Goal: Information Seeking & Learning: Learn about a topic

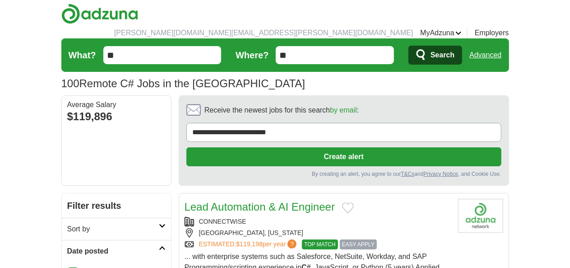
click at [106, 46] on input "**" at bounding box center [162, 55] width 118 height 18
click at [339, 50] on input "**" at bounding box center [335, 55] width 118 height 18
click at [455, 47] on span "Search" at bounding box center [443, 55] width 24 height 18
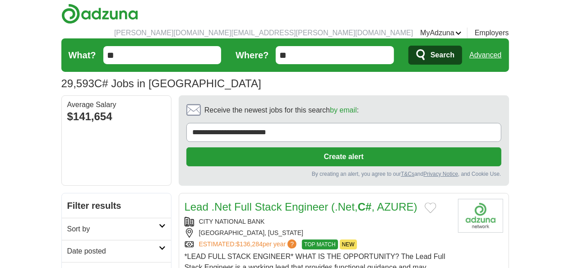
click at [67, 246] on h2 "Date posted" at bounding box center [113, 251] width 92 height 11
click at [67, 267] on link "Last 24 hours" at bounding box center [116, 272] width 98 height 11
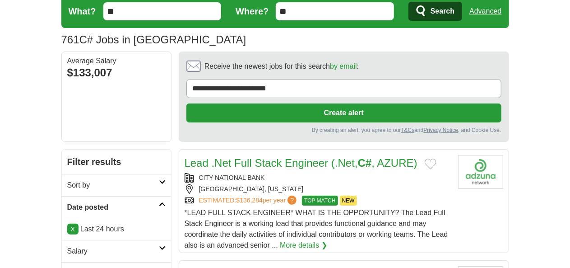
scroll to position [45, 0]
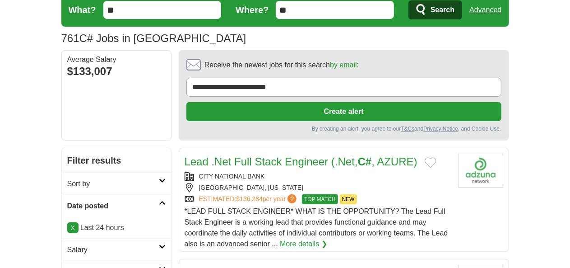
click at [67, 266] on h2 "Remote" at bounding box center [113, 271] width 92 height 11
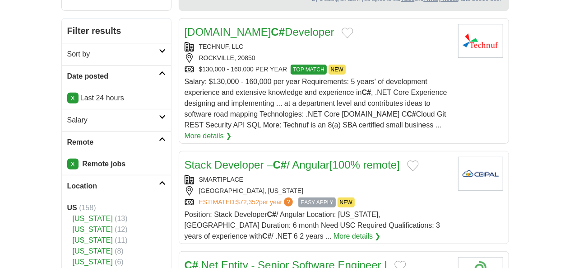
scroll to position [226, 0]
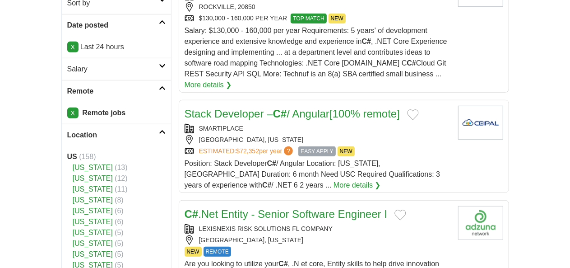
click at [221, 208] on link "C# .Net Entity - Senior Software Engineer I" at bounding box center [286, 214] width 203 height 12
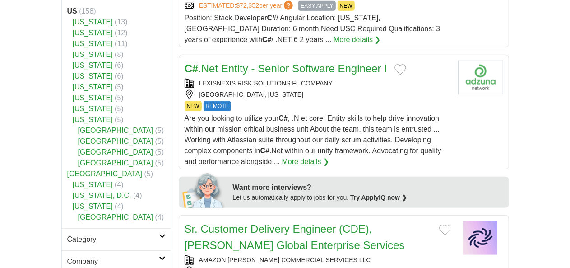
scroll to position [406, 0]
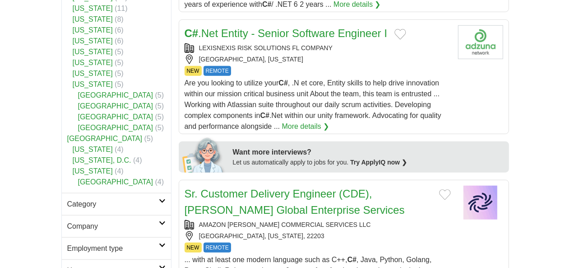
click at [204, 243] on span "REMOTE" at bounding box center [218, 248] width 28 height 10
click at [200, 187] on link "Sr. Customer Delivery Engineer (CDE), Kuiper Global Enterprise Services" at bounding box center [295, 201] width 220 height 28
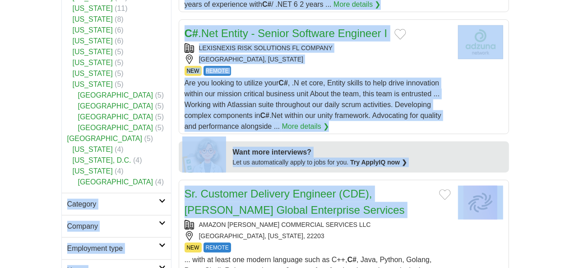
drag, startPoint x: 169, startPoint y: 121, endPoint x: 139, endPoint y: 121, distance: 30.3
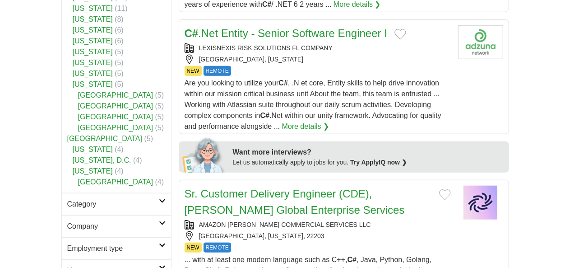
click at [335, 220] on div "AMAZON KUIPER COMMERCIAL SERVICES LLC" at bounding box center [318, 224] width 266 height 9
click at [188, 254] on div "... with at least one modern language such as C++, C# , Java, Python, Golang, P…" at bounding box center [318, 270] width 266 height 33
drag, startPoint x: 467, startPoint y: 86, endPoint x: 156, endPoint y: 98, distance: 310.5
click at [179, 180] on article "Sr. Customer Delivery Engineer (CDE), Kuiper Global Enterprise Services AMAZON …" at bounding box center [344, 234] width 331 height 109
drag, startPoint x: 199, startPoint y: 103, endPoint x: 154, endPoint y: 94, distance: 45.3
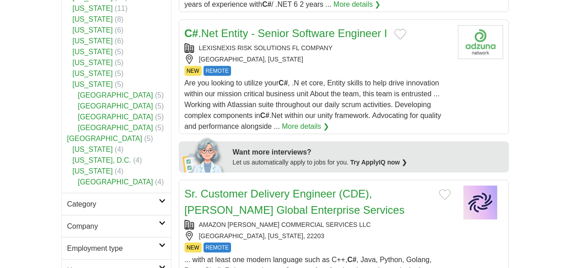
click at [179, 180] on article "Sr. Customer Delivery Engineer (CDE), Kuiper Global Enterprise Services AMAZON …" at bounding box center [344, 234] width 331 height 109
drag, startPoint x: 236, startPoint y: 83, endPoint x: 495, endPoint y: 123, distance: 262.3
click at [451, 220] on div "AMAZON KUIPER COMMERCIAL SERVICES LLC" at bounding box center [318, 224] width 266 height 9
drag, startPoint x: 203, startPoint y: 103, endPoint x: 138, endPoint y: 100, distance: 65.6
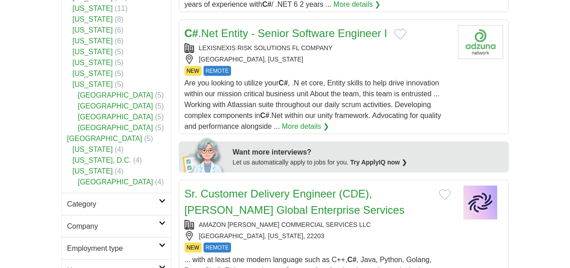
drag, startPoint x: 175, startPoint y: 100, endPoint x: 420, endPoint y: 116, distance: 245.3
click at [420, 186] on h2 "Sr. Customer Delivery Engineer (CDE), Kuiper Global Enterprise Services" at bounding box center [309, 202] width 248 height 33
click at [222, 186] on h2 "Sr. Customer Delivery Engineer (CDE), Kuiper Global Enterprise Services" at bounding box center [309, 202] width 248 height 33
click at [223, 187] on link "Sr. Customer Delivery Engineer (CDE), Kuiper Global Enterprise Services" at bounding box center [295, 201] width 220 height 28
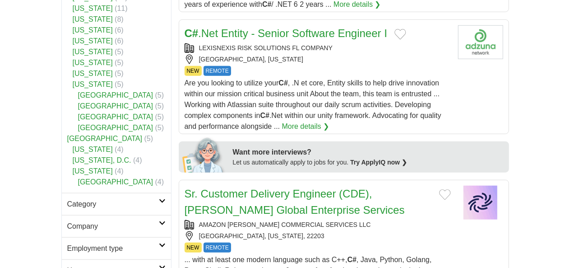
click at [200, 187] on link "Sr. Customer Delivery Engineer (CDE), Kuiper Global Enterprise Services" at bounding box center [295, 201] width 220 height 28
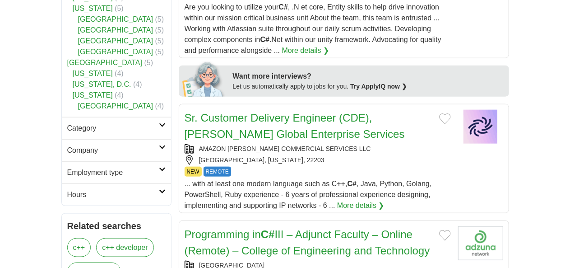
scroll to position [497, 0]
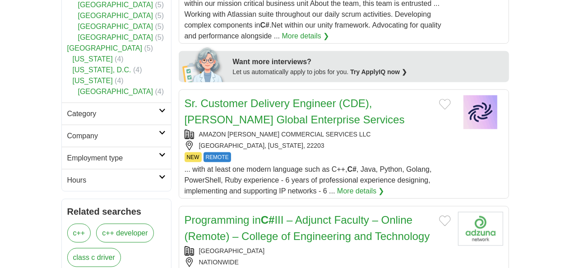
drag, startPoint x: 421, startPoint y: 201, endPoint x: 422, endPoint y: 196, distance: 5.0
drag, startPoint x: 270, startPoint y: 125, endPoint x: 338, endPoint y: 166, distance: 80.2
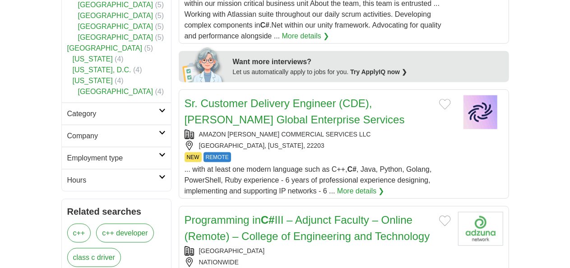
click at [237, 212] on h2 "Programming in C# III – Adjunct Faculty – Online (Remote) – College of Engineer…" at bounding box center [309, 228] width 248 height 33
click at [235, 214] on link "Programming in C# III – Adjunct Faculty – Online (Remote) – College of Engineer…" at bounding box center [308, 228] width 246 height 28
click at [216, 214] on link "Programming in C# III – Adjunct Faculty – Online (Remote) – College of Engineer…" at bounding box center [308, 228] width 246 height 28
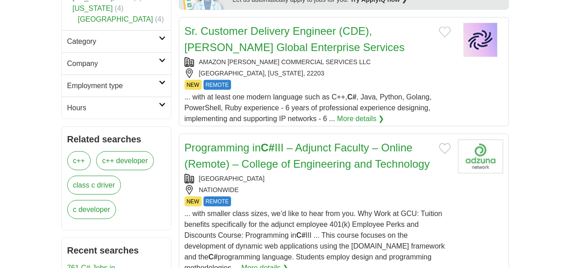
scroll to position [587, 0]
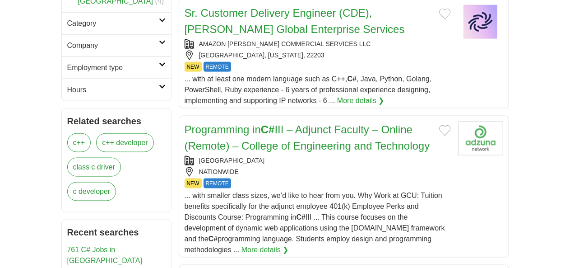
drag, startPoint x: 209, startPoint y: 147, endPoint x: 243, endPoint y: 168, distance: 40.0
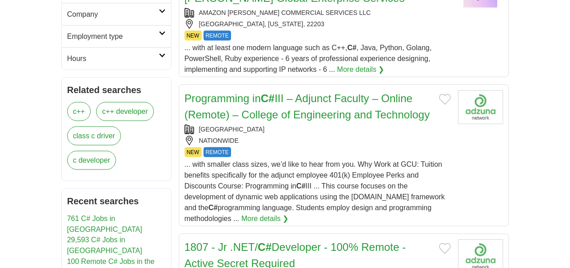
scroll to position [632, 0]
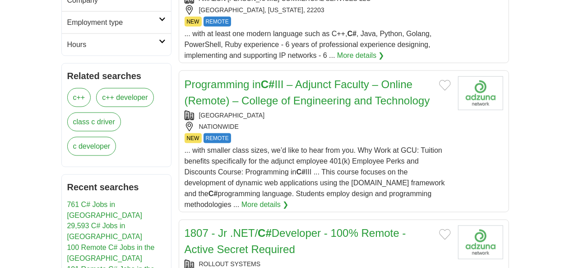
click at [185, 227] on link "1807 - Jr .NET/ C# Developer - 100% Remote - Active Secret Required" at bounding box center [296, 241] width 222 height 28
click at [220, 227] on link "1807 - Jr .NET/ C# Developer - 100% Remote - Active Secret Required" at bounding box center [296, 241] width 222 height 28
click at [258, 227] on strong "C#" at bounding box center [265, 233] width 14 height 12
click at [267, 227] on link "1807 - Jr .NET/ C# Developer - 100% Remote - Active Secret Required" at bounding box center [296, 241] width 222 height 28
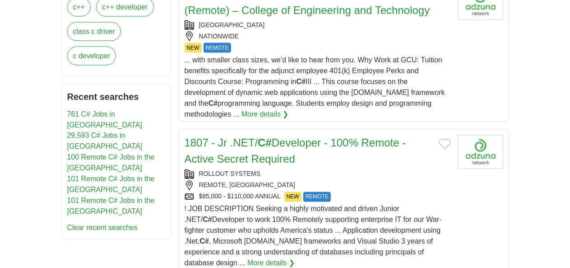
scroll to position [768, 0]
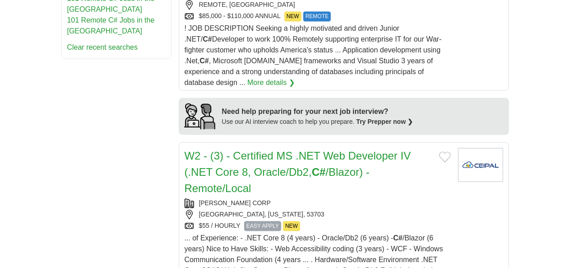
scroll to position [948, 0]
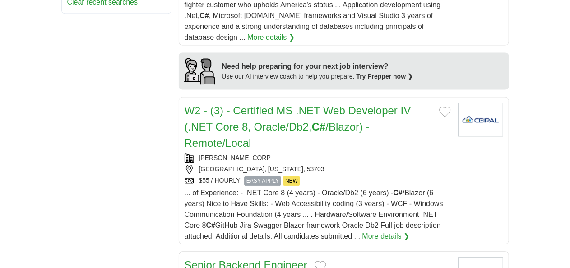
click at [201, 259] on link "Senior Backend Engineer" at bounding box center [246, 265] width 123 height 12
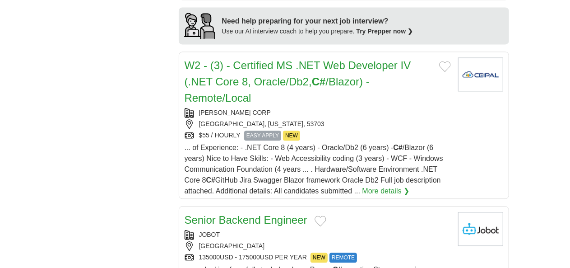
scroll to position [1039, 0]
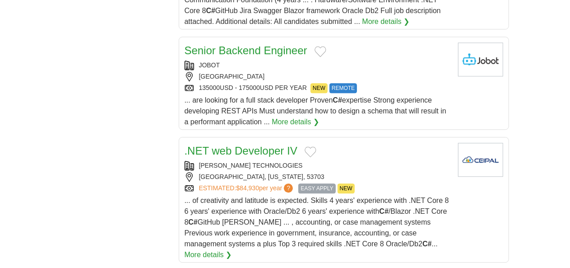
scroll to position [1174, 0]
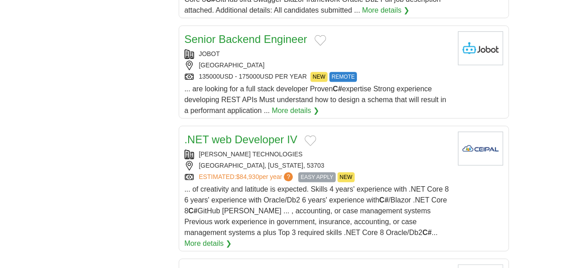
drag, startPoint x: 220, startPoint y: 56, endPoint x: 184, endPoint y: 65, distance: 37.7
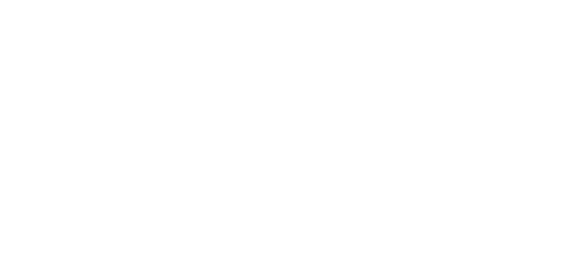
scroll to position [1650, 0]
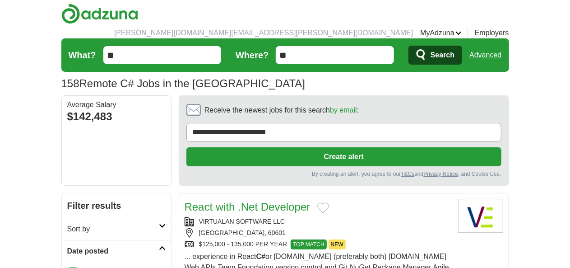
click at [211, 201] on link "React with .Net Developer" at bounding box center [248, 207] width 126 height 12
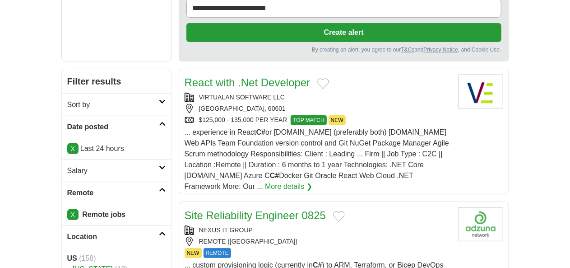
scroll to position [135, 0]
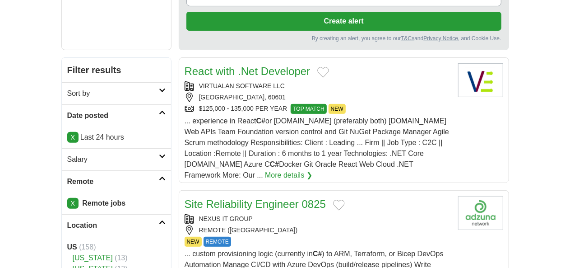
click at [224, 198] on link "Site Reliability Engineer 0825" at bounding box center [256, 204] width 142 height 12
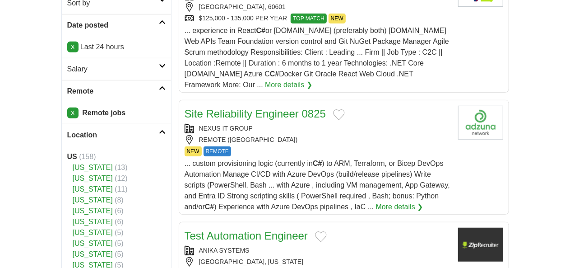
drag, startPoint x: 197, startPoint y: 38, endPoint x: 314, endPoint y: 42, distance: 117.5
click at [314, 106] on div "Site Reliability Engineer 0825" at bounding box center [318, 114] width 266 height 16
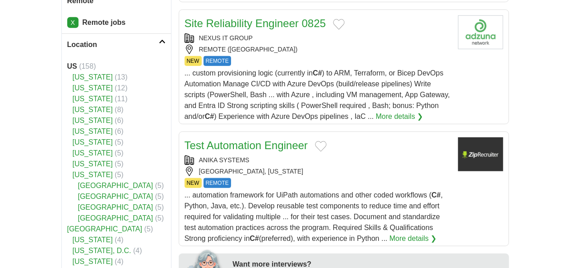
click at [212, 139] on link "Test Automation Engineer" at bounding box center [247, 145] width 124 height 12
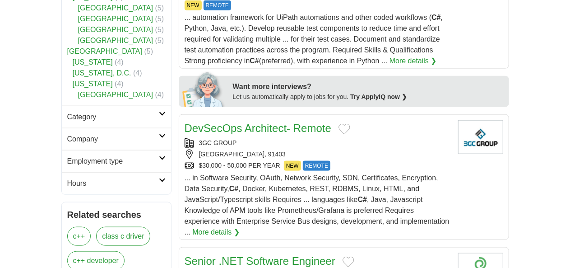
scroll to position [497, 0]
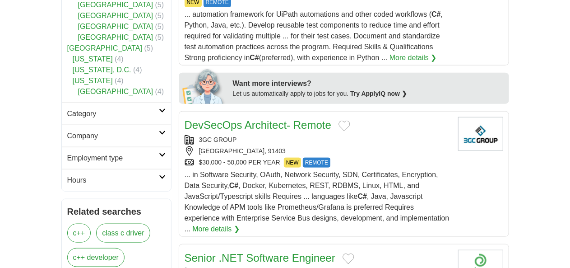
click at [203, 119] on link "DevSecOps Architect- Remote" at bounding box center [258, 125] width 147 height 12
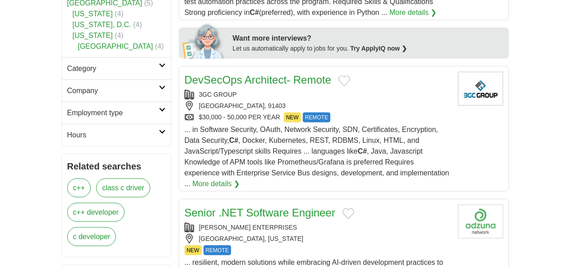
click at [209, 206] on link "Senior .NET Software Engineer" at bounding box center [260, 212] width 151 height 12
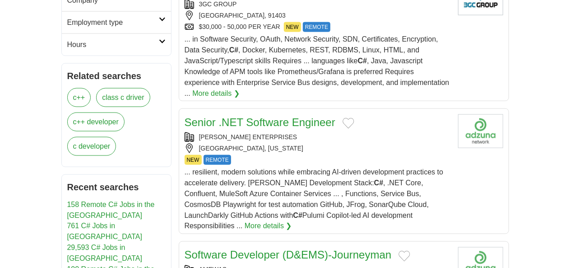
scroll to position [677, 0]
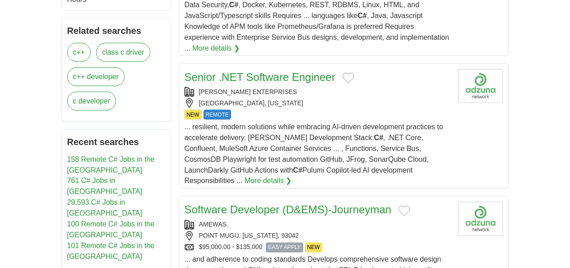
click at [229, 204] on link "Software Developer (D&EMS)-Journeyman" at bounding box center [288, 210] width 207 height 12
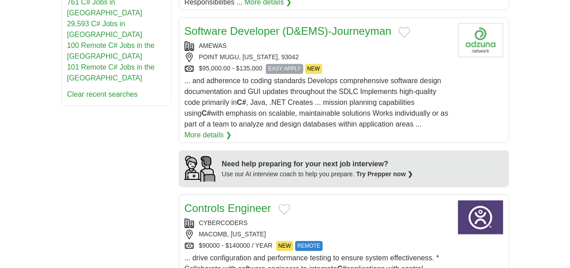
scroll to position [858, 0]
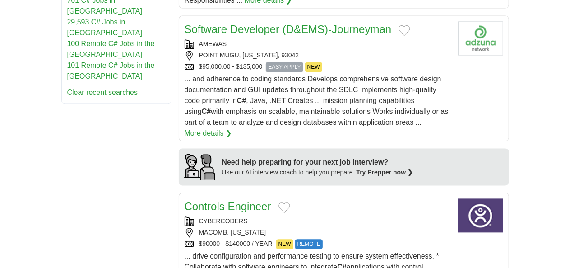
click at [198, 200] on link "Controls Engineer" at bounding box center [228, 206] width 87 height 12
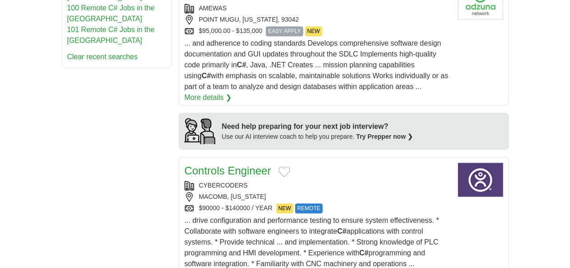
scroll to position [948, 0]
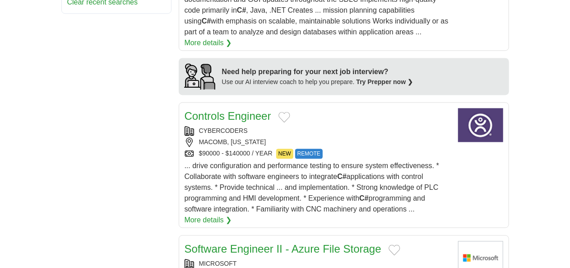
click at [223, 243] on link "Software Engineer II - Azure File Storage" at bounding box center [283, 249] width 197 height 12
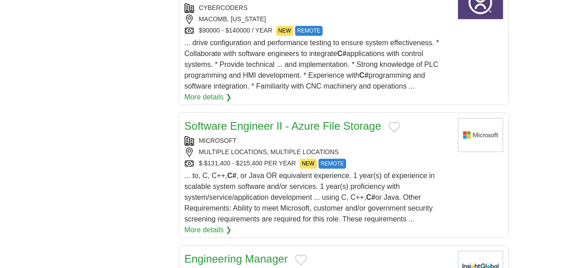
scroll to position [1084, 0]
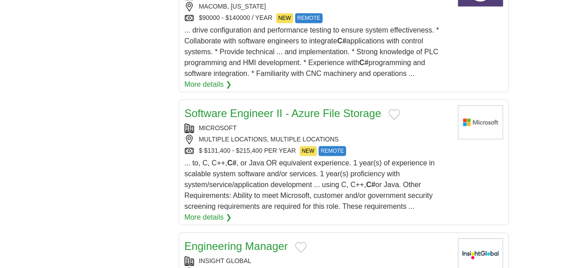
click at [197, 240] on link "Engineering Manager" at bounding box center [237, 246] width 104 height 12
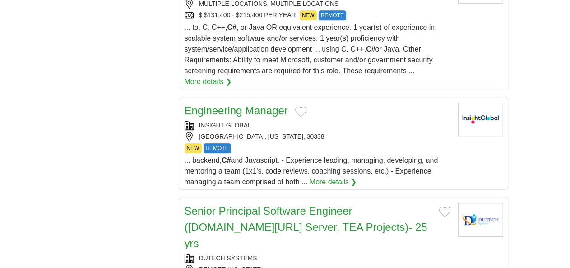
scroll to position [1174, 0]
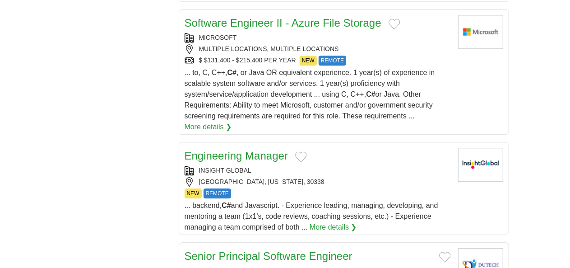
click at [225, 250] on link "Senior Principal Software Engineer (ASP.NET/SQL Server, TEA Projects)- 25 yrs" at bounding box center [306, 272] width 243 height 45
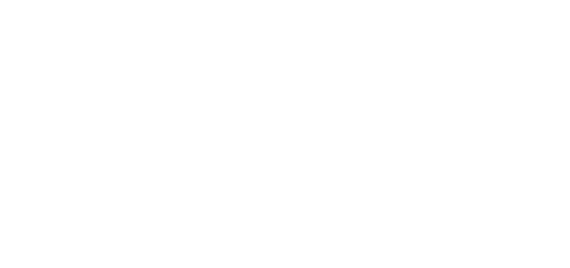
scroll to position [1626, 0]
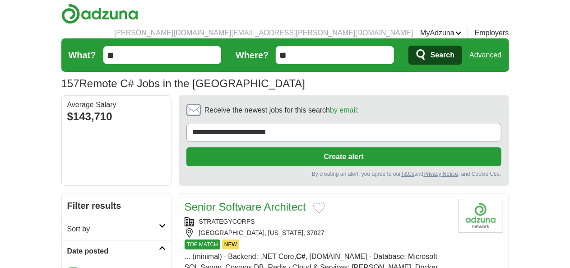
click at [209, 201] on link "Senior Software Architect" at bounding box center [245, 207] width 121 height 12
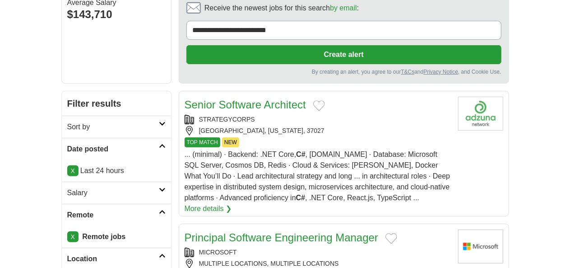
scroll to position [135, 0]
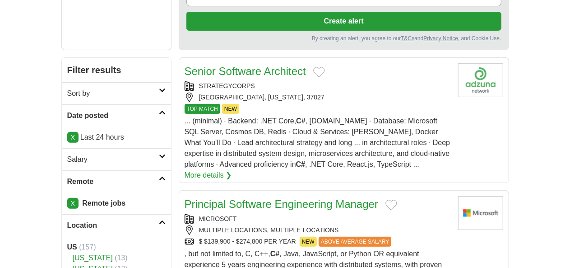
drag, startPoint x: 225, startPoint y: 118, endPoint x: 191, endPoint y: 123, distance: 34.6
click at [191, 198] on link "Principal Software Engineering Manager" at bounding box center [282, 204] width 194 height 12
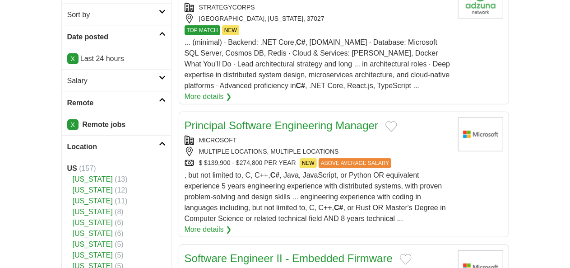
scroll to position [226, 0]
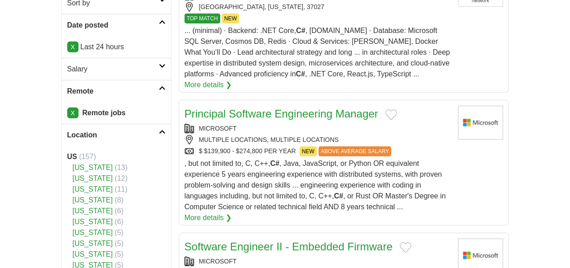
click at [215, 240] on link "Software Engineer II - Embedded Firmware" at bounding box center [289, 246] width 209 height 12
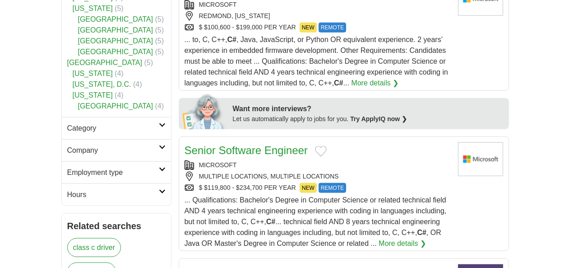
scroll to position [497, 0]
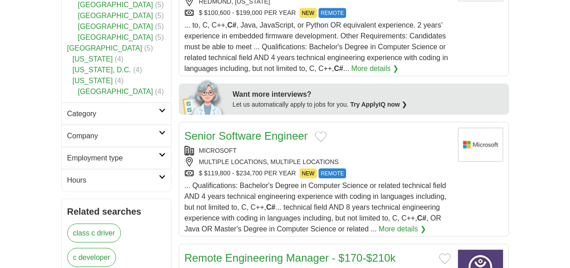
click at [203, 252] on link "Remote Engineering Manager - $170-$210k (Payment Processing)" at bounding box center [290, 266] width 211 height 28
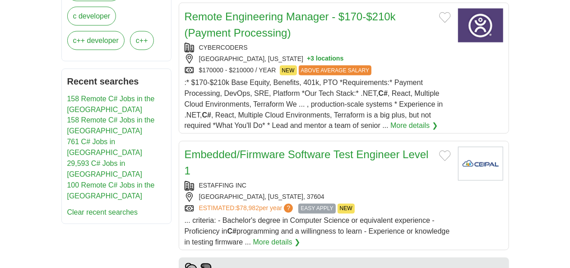
scroll to position [768, 0]
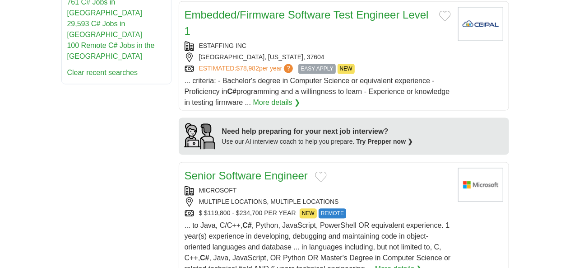
scroll to position [903, 0]
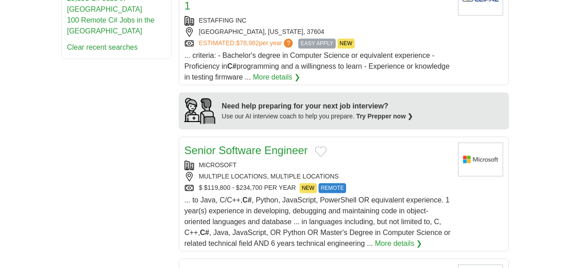
click at [210, 266] on link "Senior Software Engineer" at bounding box center [247, 272] width 124 height 12
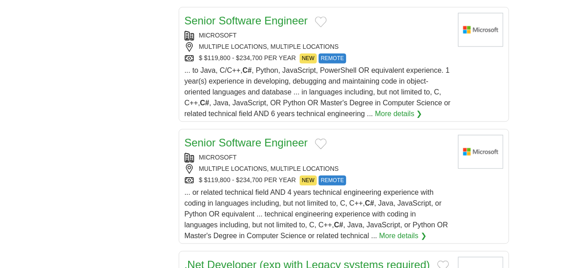
scroll to position [1039, 0]
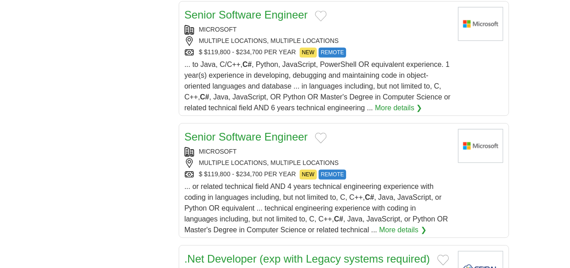
click at [217, 252] on link ".Net Developer (exp with Legacy systems required)" at bounding box center [308, 258] width 246 height 12
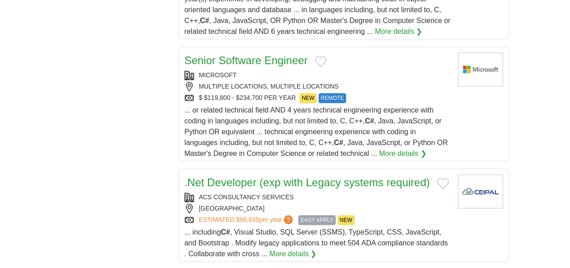
scroll to position [1129, 0]
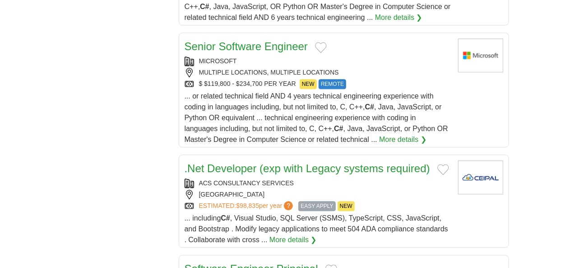
drag, startPoint x: 208, startPoint y: 61, endPoint x: 129, endPoint y: 80, distance: 81.4
click at [129, 80] on div "**********" at bounding box center [285, 71] width 448 height 2014
